Goal: Check status: Check status

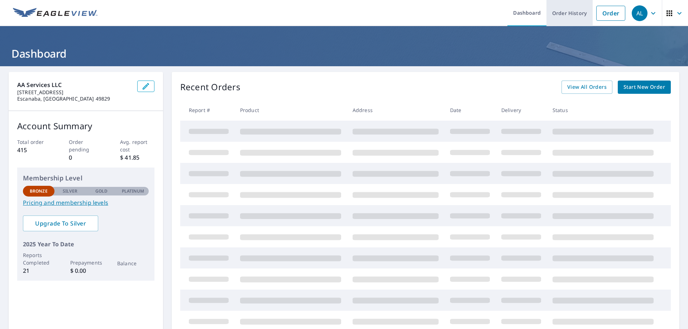
click at [573, 15] on link "Order History" at bounding box center [569, 13] width 46 height 26
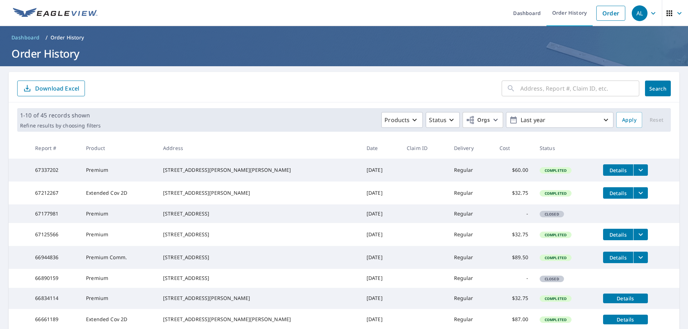
click at [636, 169] on icon "filesDropdownBtn-67337202" at bounding box center [640, 170] width 9 height 9
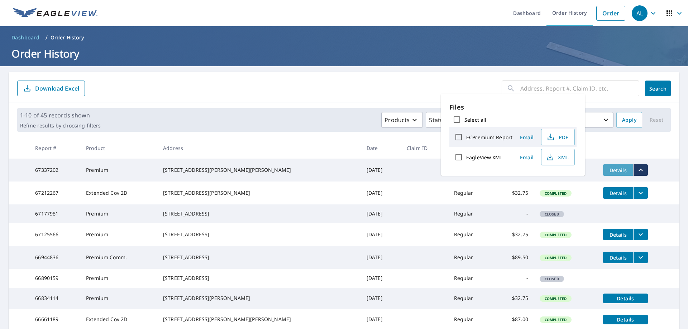
click at [607, 169] on span "Details" at bounding box center [617, 170] width 21 height 7
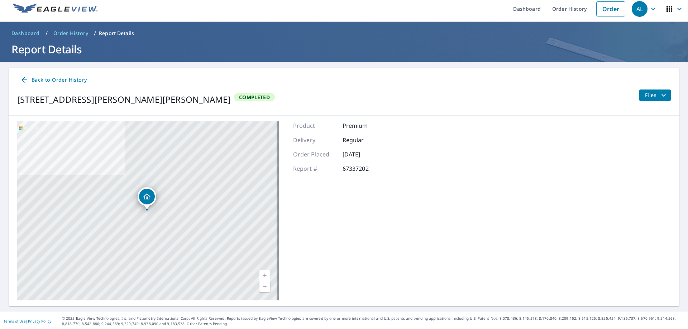
scroll to position [5, 0]
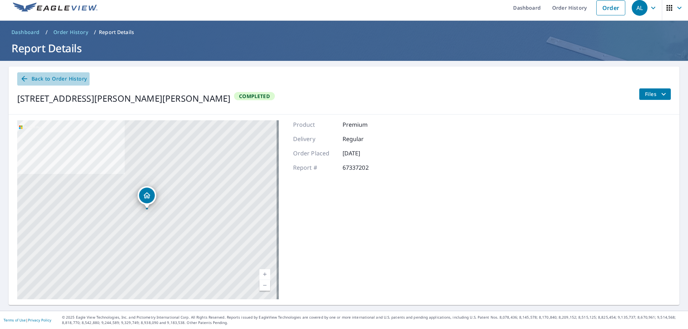
click at [30, 74] on link "Back to Order History" at bounding box center [53, 78] width 72 height 13
